Goal: Find specific page/section: Find specific page/section

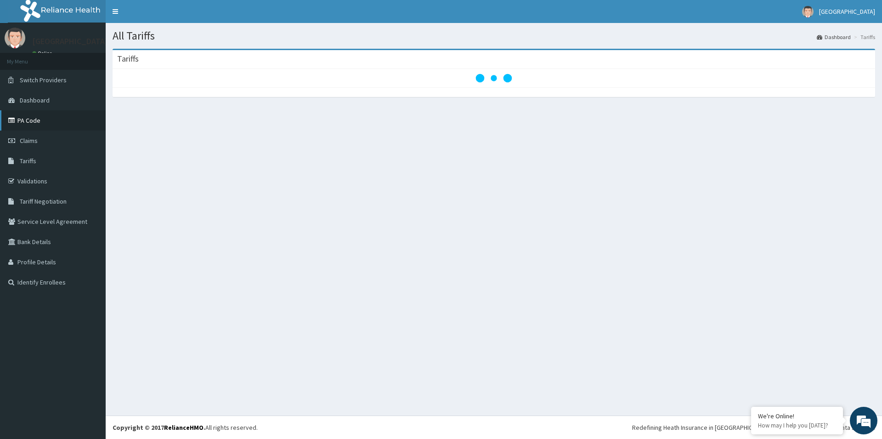
click at [38, 125] on link "PA Code" at bounding box center [53, 120] width 106 height 20
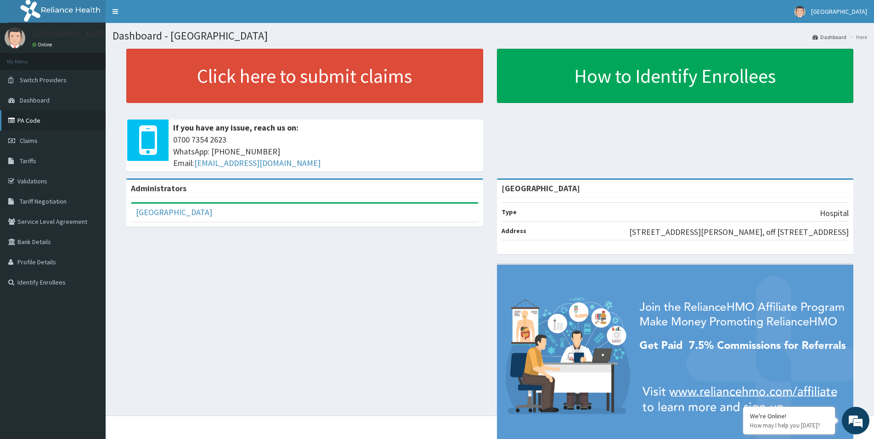
click at [33, 122] on link "PA Code" at bounding box center [53, 120] width 106 height 20
